Goal: Information Seeking & Learning: Understand process/instructions

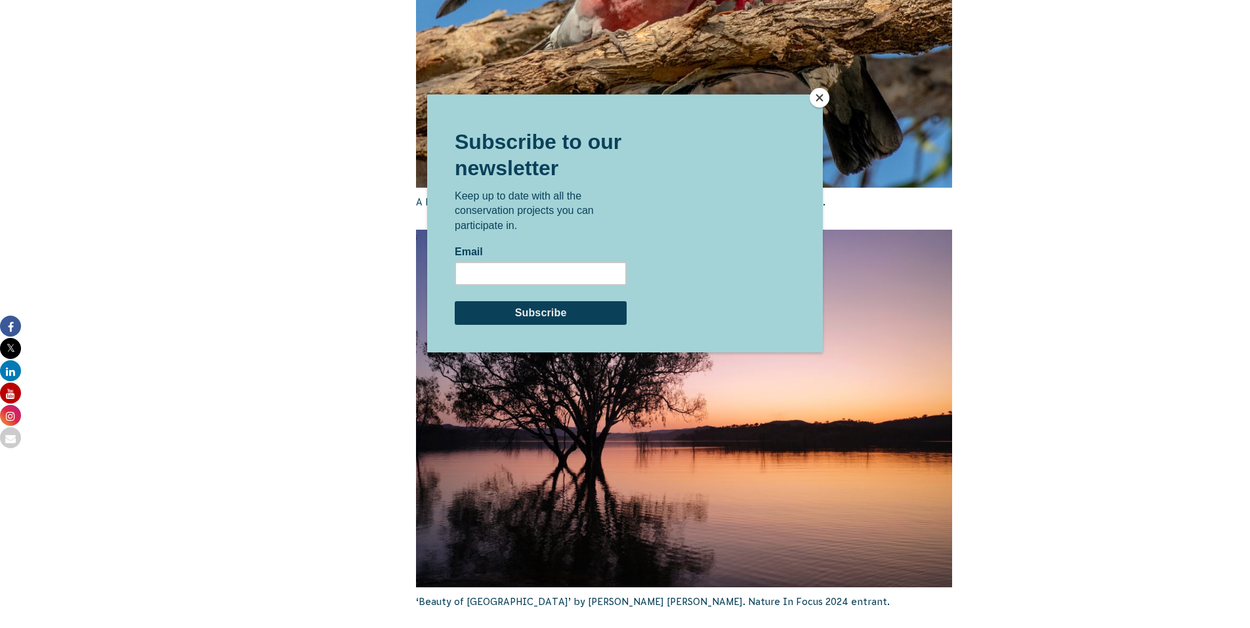
scroll to position [2051, 0]
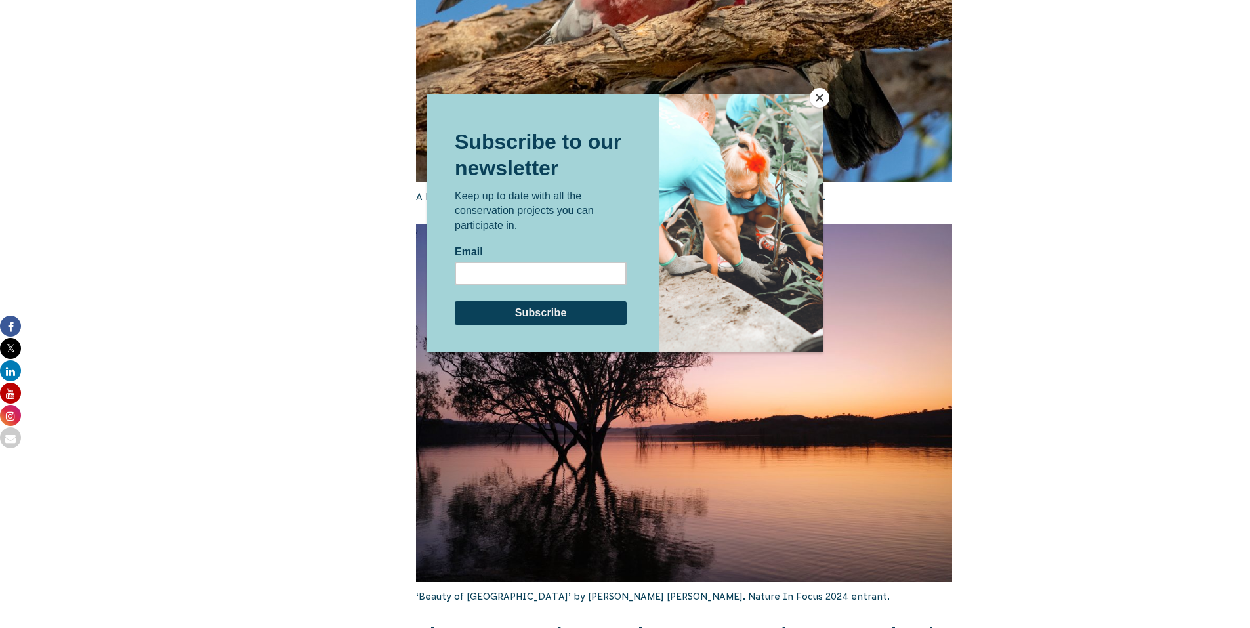
click at [826, 98] on button "Close" at bounding box center [820, 98] width 20 height 20
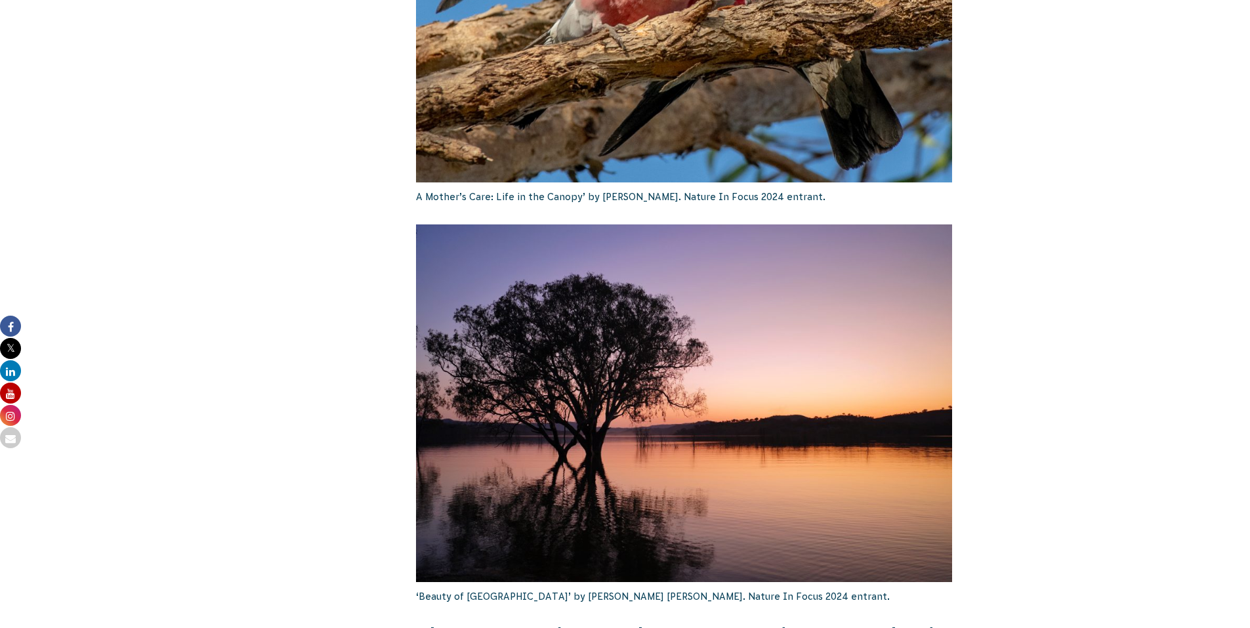
drag, startPoint x: 1248, startPoint y: 281, endPoint x: 1252, endPoint y: 329, distance: 48.7
click at [1250, 329] on html "About Us Our Priorities Reconciliation Impact Our Board Our People Careers CVA …" at bounding box center [625, 402] width 1250 height 4906
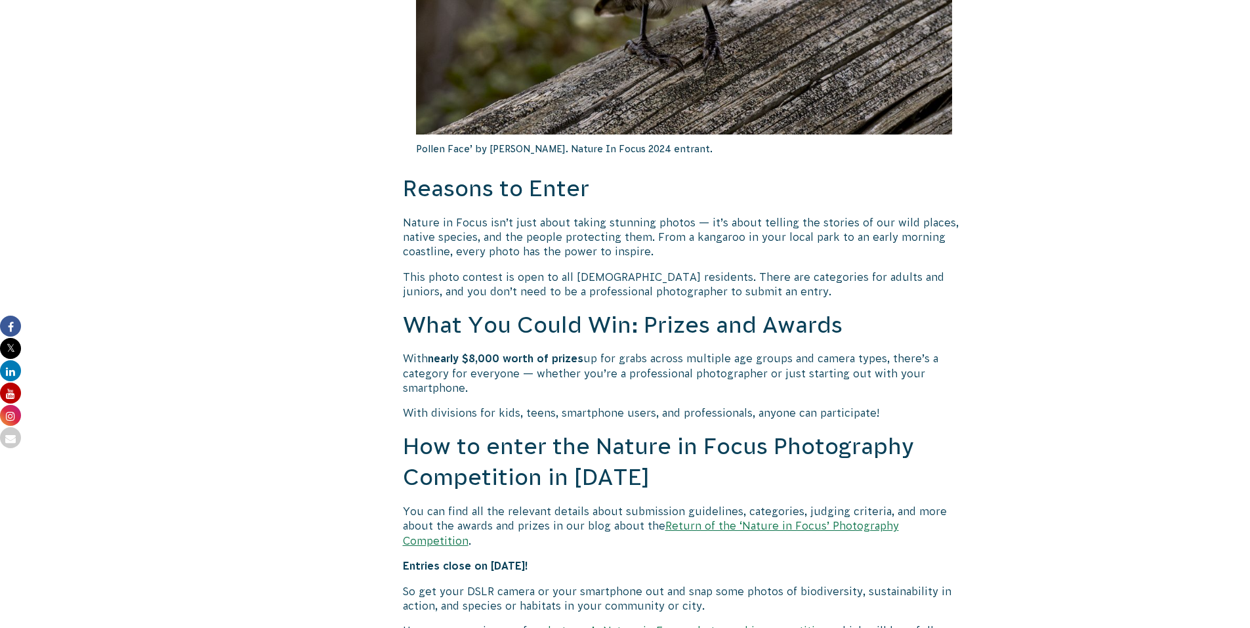
scroll to position [782, 0]
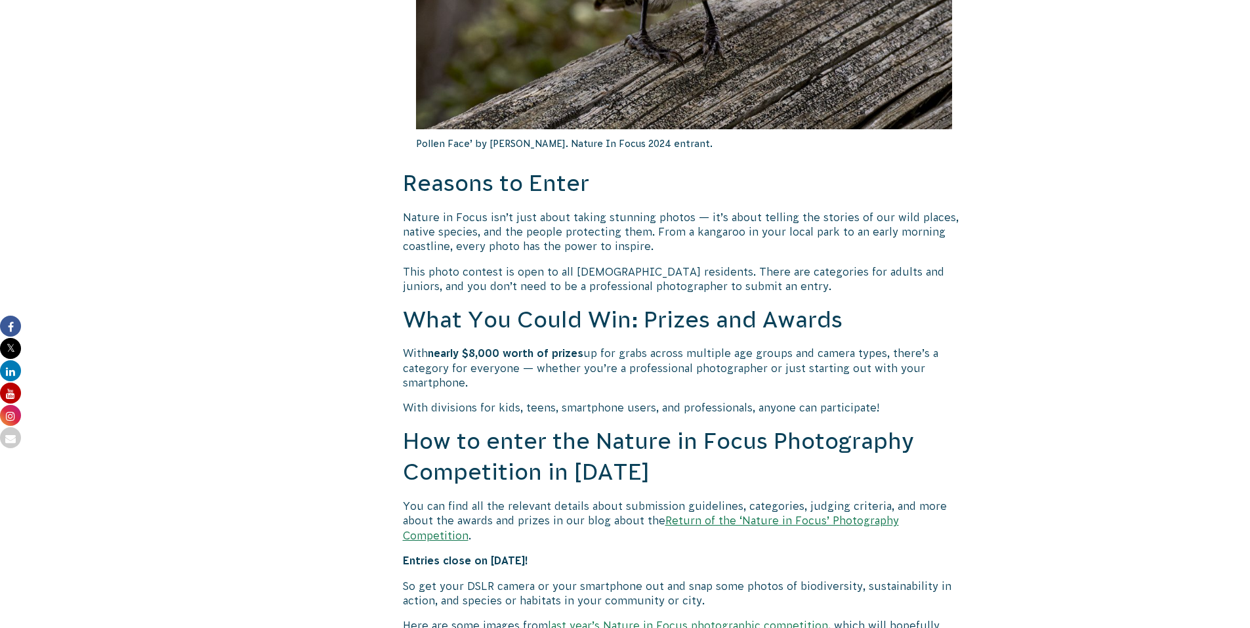
click at [768, 519] on link "Return of the ‘Nature in Focus’ Photography Competition" at bounding box center [651, 528] width 496 height 26
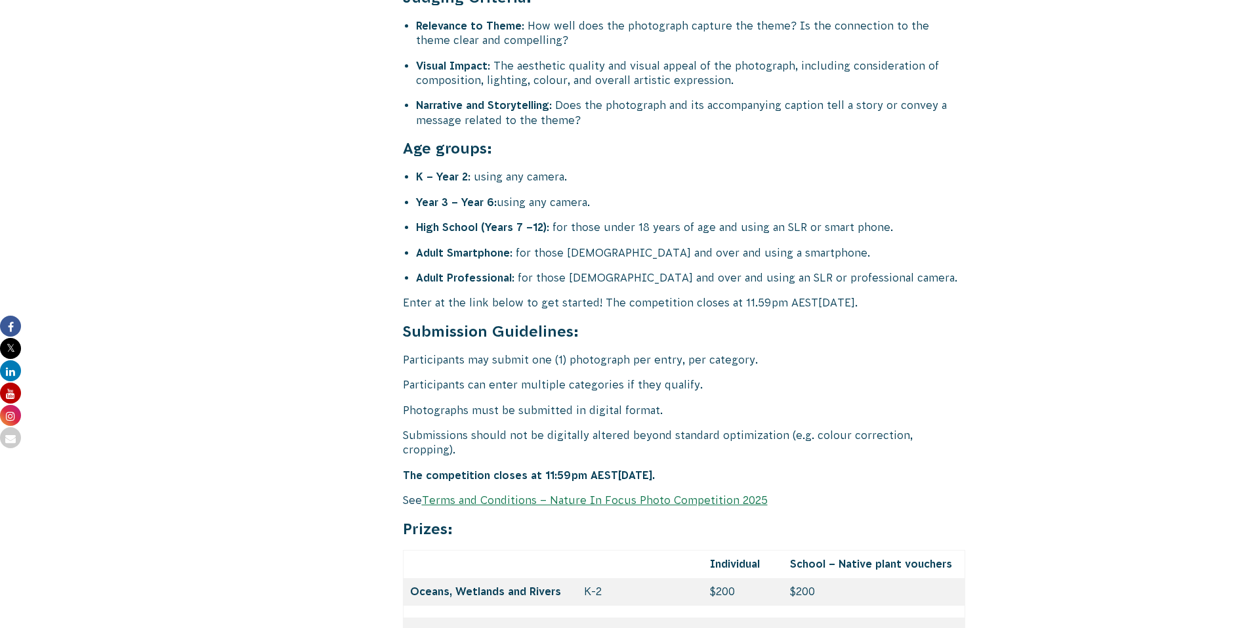
scroll to position [5173, 0]
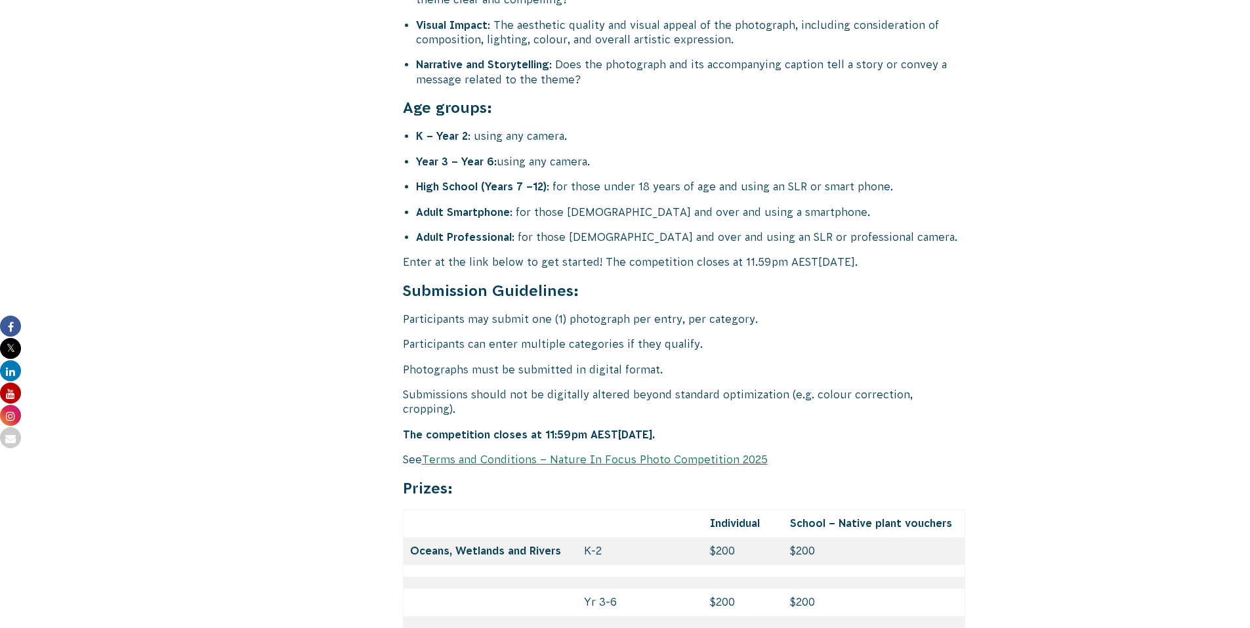
scroll to position [5198, 0]
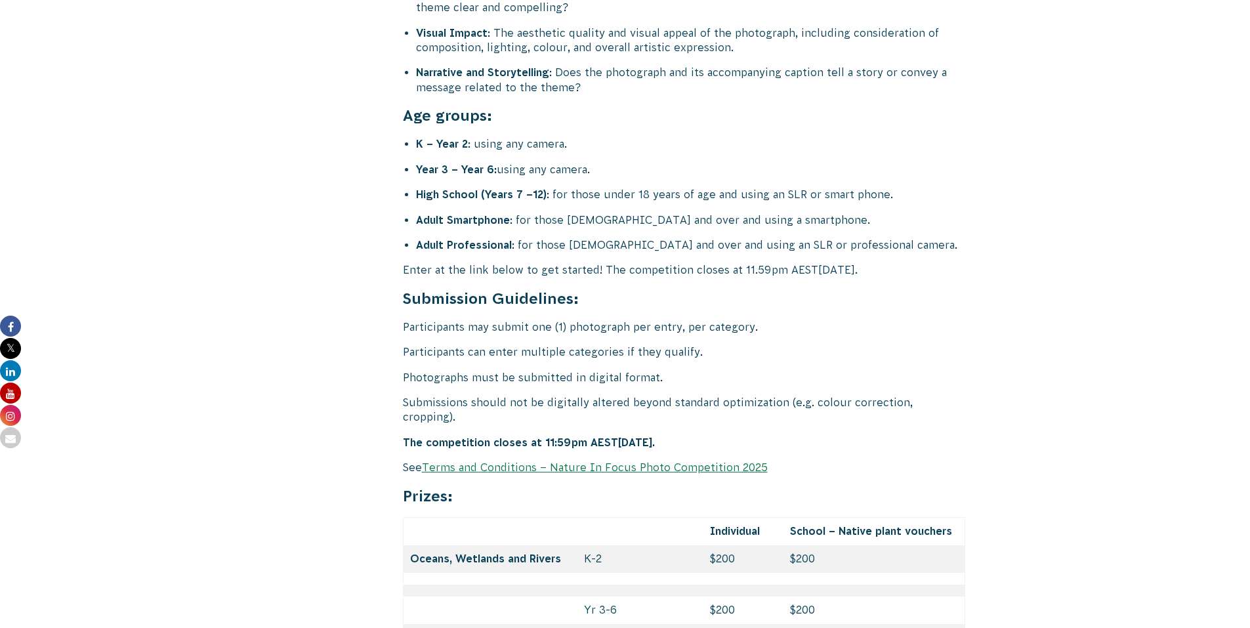
click at [487, 461] on link "Terms and Conditions – Nature In Focus Photo Competition 2025" at bounding box center [595, 467] width 346 height 12
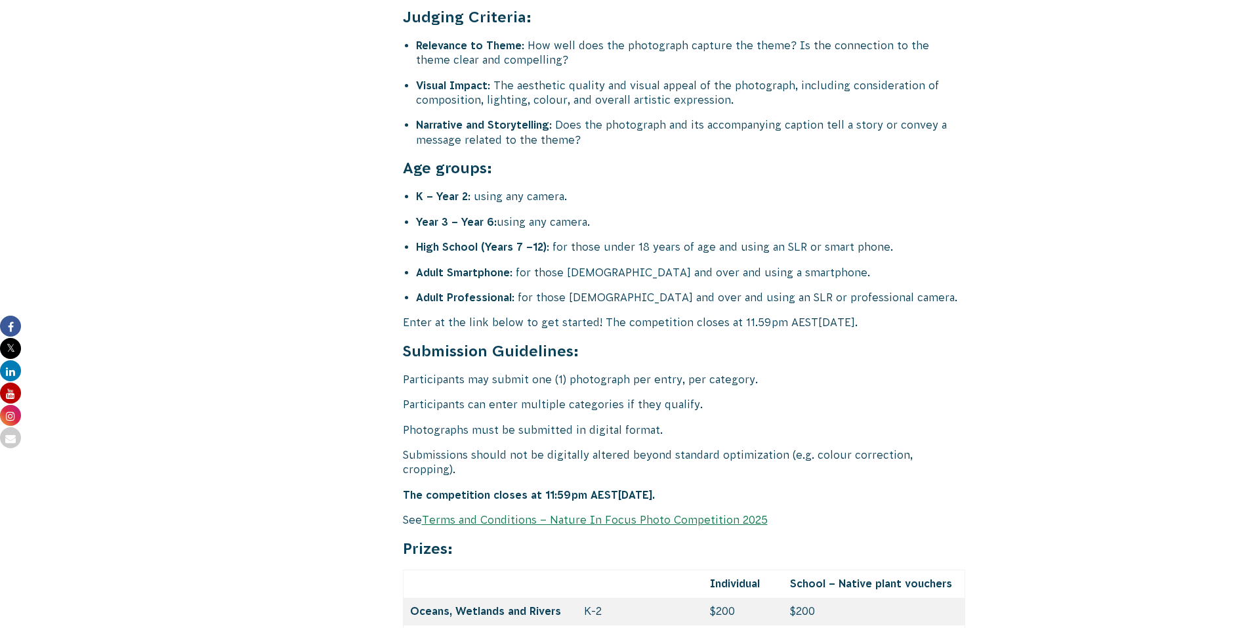
scroll to position [5198, 0]
